Goal: Check status: Check status

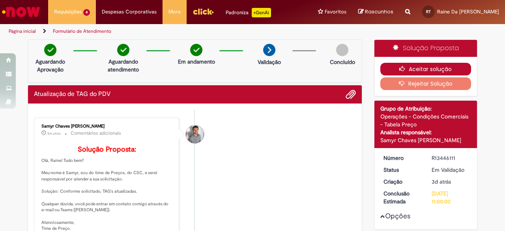
click at [403, 64] on button "Aceitar solução" at bounding box center [426, 69] width 91 height 13
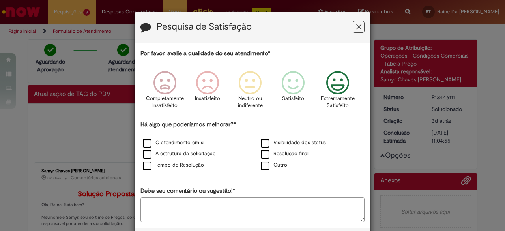
click at [331, 93] on icon "Feedback" at bounding box center [338, 83] width 30 height 24
click at [190, 164] on label "Tempo de Resolução" at bounding box center [173, 166] width 61 height 8
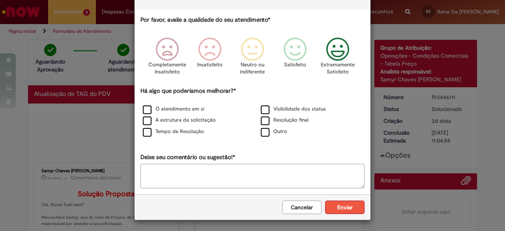
click at [336, 207] on button "Enviar" at bounding box center [344, 207] width 39 height 13
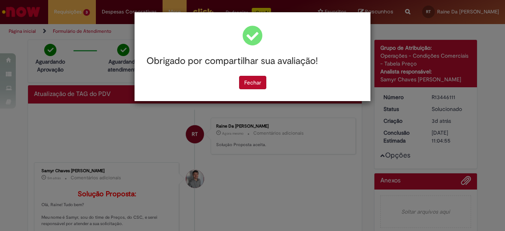
scroll to position [0, 0]
click at [258, 85] on button "Fechar" at bounding box center [252, 82] width 27 height 13
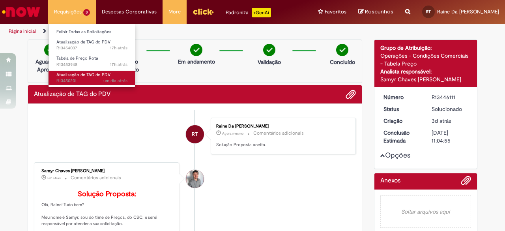
click at [98, 81] on span "um dia atrás um dia atrás R13450201" at bounding box center [91, 81] width 71 height 6
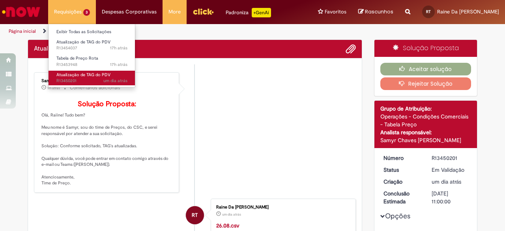
click at [82, 78] on span "um dia atrás um dia atrás R13450201" at bounding box center [91, 81] width 71 height 6
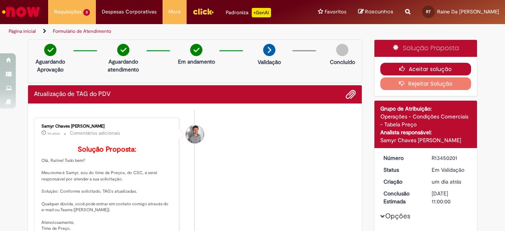
click at [416, 66] on button "Aceitar solução" at bounding box center [426, 69] width 91 height 13
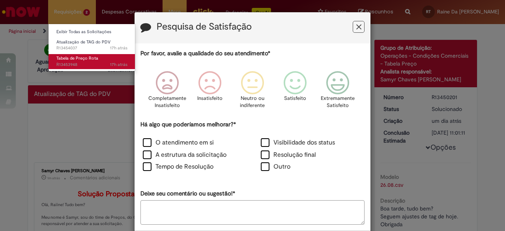
click at [94, 56] on span "Tabela de Preço Rota" at bounding box center [77, 58] width 42 height 6
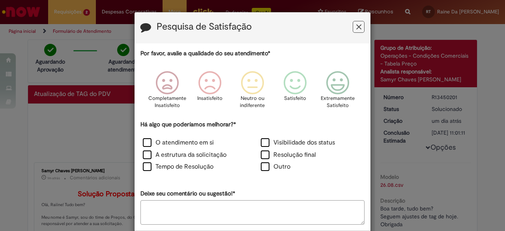
click at [357, 25] on icon "Feedback" at bounding box center [359, 27] width 5 height 8
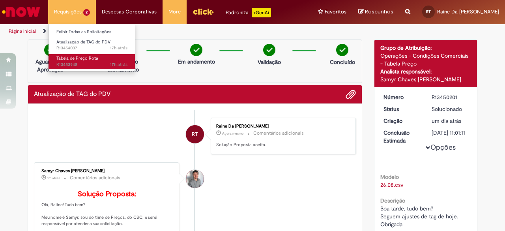
click at [84, 64] on span "17h atrás 17 horas atrás R13453948" at bounding box center [91, 65] width 71 height 6
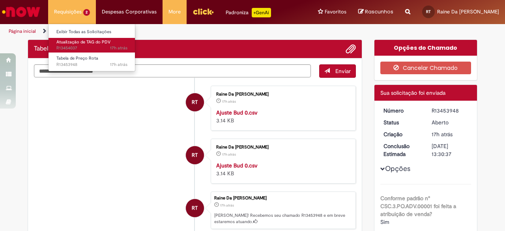
click at [95, 45] on span "17h atrás 17 horas atrás R13454037" at bounding box center [91, 48] width 71 height 6
